Goal: Task Accomplishment & Management: Manage account settings

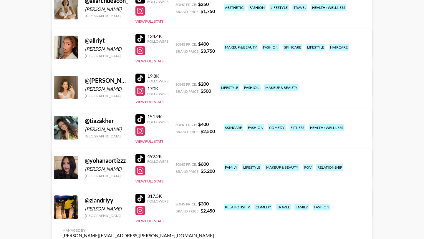
scroll to position [128, 0]
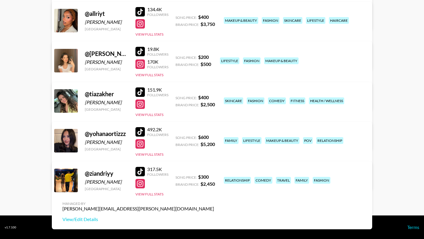
click at [141, 171] on div at bounding box center [139, 171] width 9 height 9
click at [140, 182] on div at bounding box center [139, 183] width 9 height 9
click at [139, 129] on div at bounding box center [139, 131] width 9 height 9
click at [140, 146] on div at bounding box center [139, 143] width 9 height 9
click at [214, 177] on link "View/Edit Details" at bounding box center [138, 180] width 152 height 6
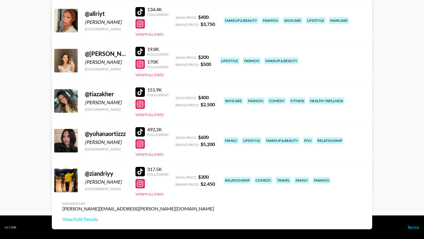
click at [142, 9] on div at bounding box center [139, 11] width 9 height 9
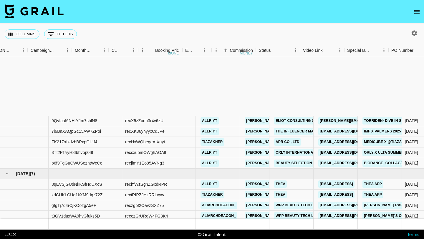
scroll to position [85, 330]
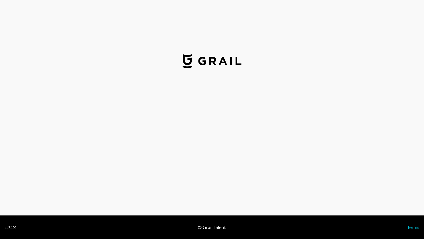
select select "USD"
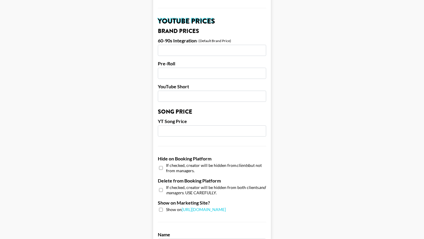
scroll to position [560, 0]
